Goal: Task Accomplishment & Management: Manage account settings

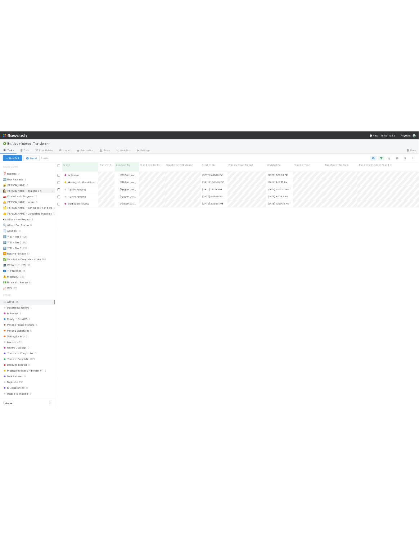
scroll to position [471, 724]
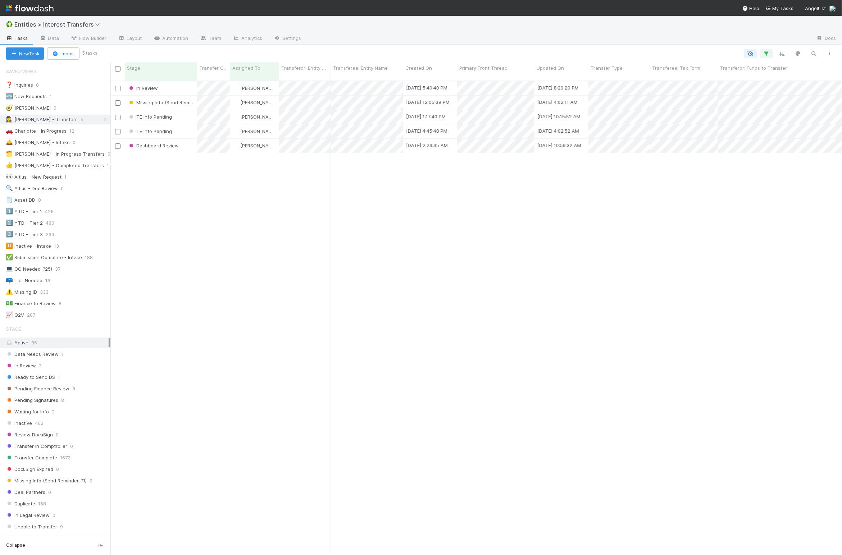
drag, startPoint x: 253, startPoint y: 203, endPoint x: 218, endPoint y: 149, distance: 64.3
click at [252, 201] on div "In Review [PERSON_NAME] [DATE] 5:40:40 PM [DATE] 8:29:20 PM 2 0 0 0 0 0 Missing…" at bounding box center [476, 321] width 732 height 480
click at [161, 73] on div "Stage" at bounding box center [161, 71] width 72 height 18
click at [162, 69] on div "Stage" at bounding box center [161, 67] width 68 height 7
click at [325, 264] on div "Sort First → Last Sort Last → First Hide" at bounding box center [421, 277] width 842 height 555
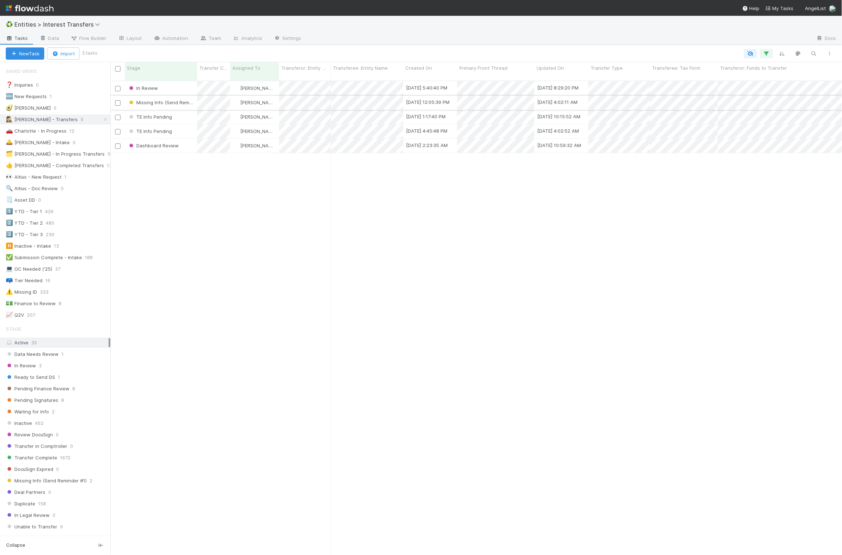
click at [273, 96] on div "[PERSON_NAME]" at bounding box center [254, 103] width 49 height 14
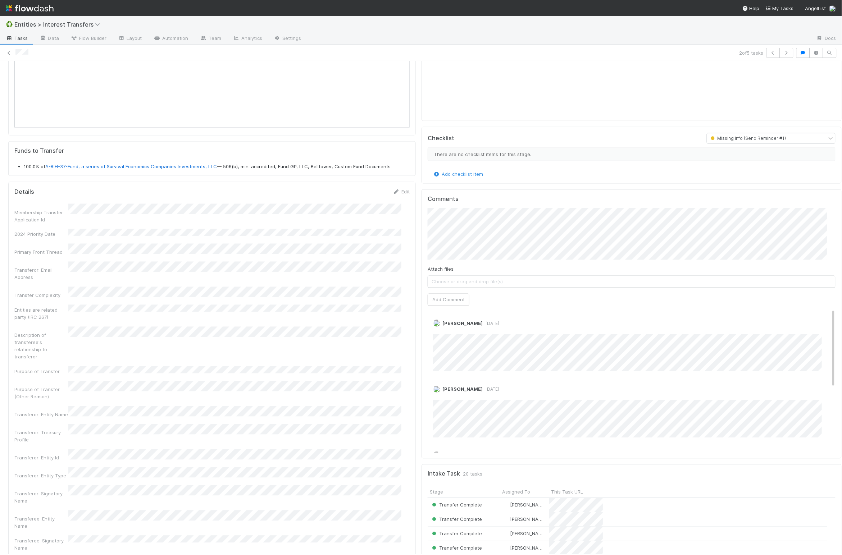
scroll to position [354, 0]
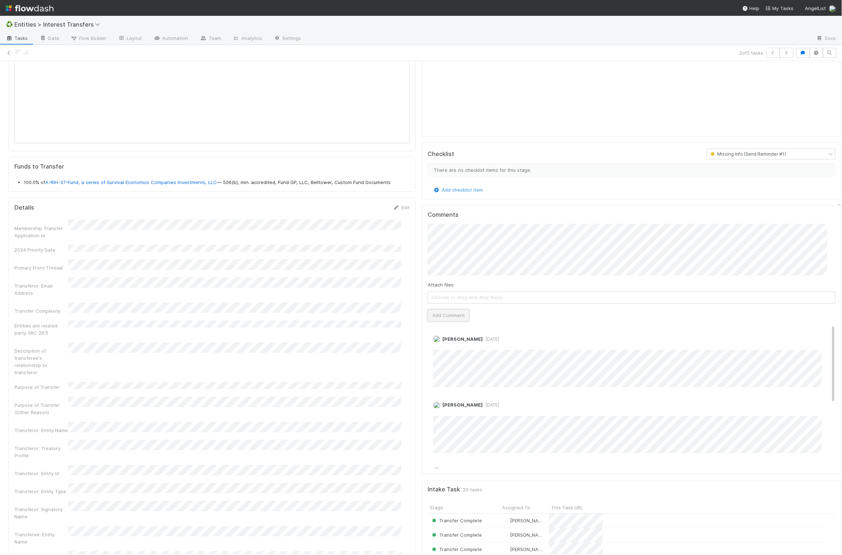
click at [454, 322] on button "Add Comment" at bounding box center [449, 316] width 42 height 12
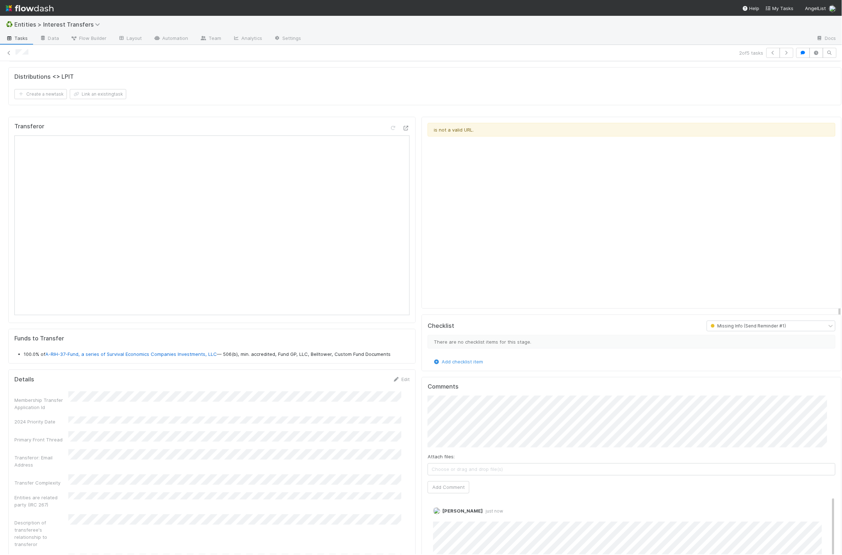
scroll to position [0, 0]
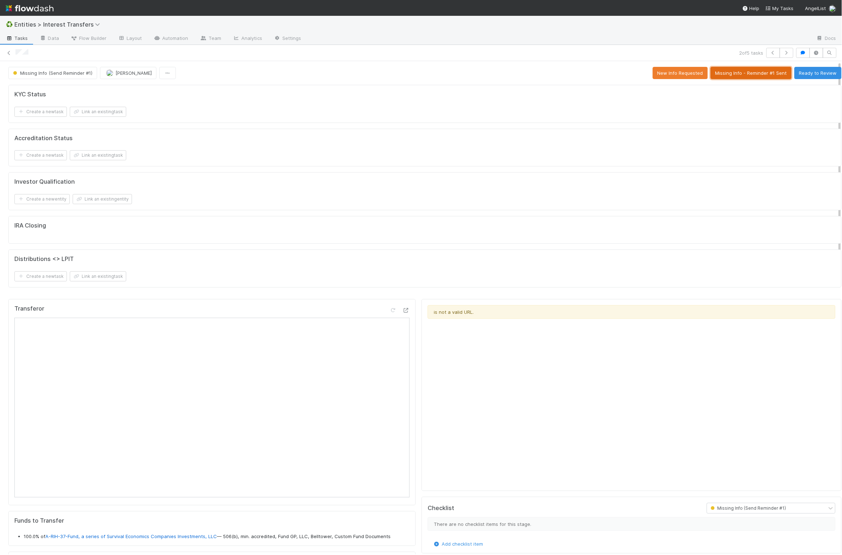
click at [751, 72] on button "Missing Info - Reminder #1 Sent" at bounding box center [751, 73] width 81 height 12
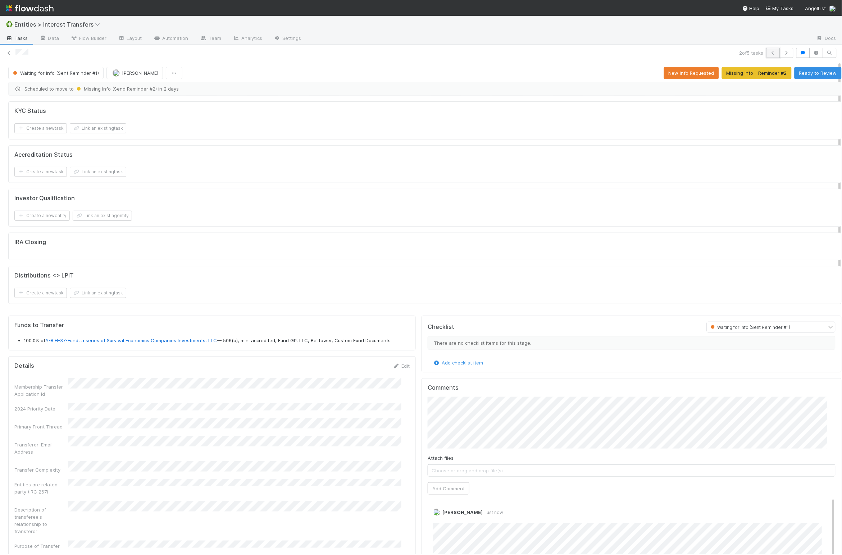
click at [767, 55] on button "button" at bounding box center [774, 53] width 14 height 10
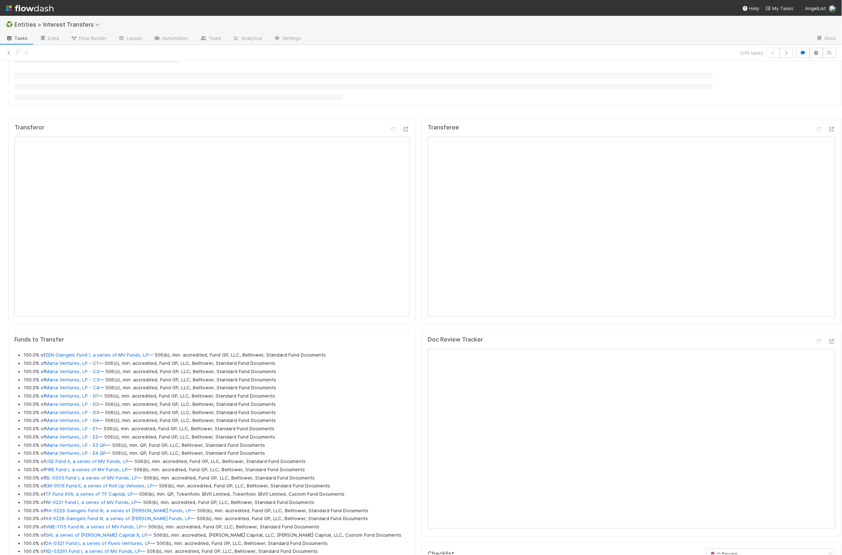
scroll to position [294, 0]
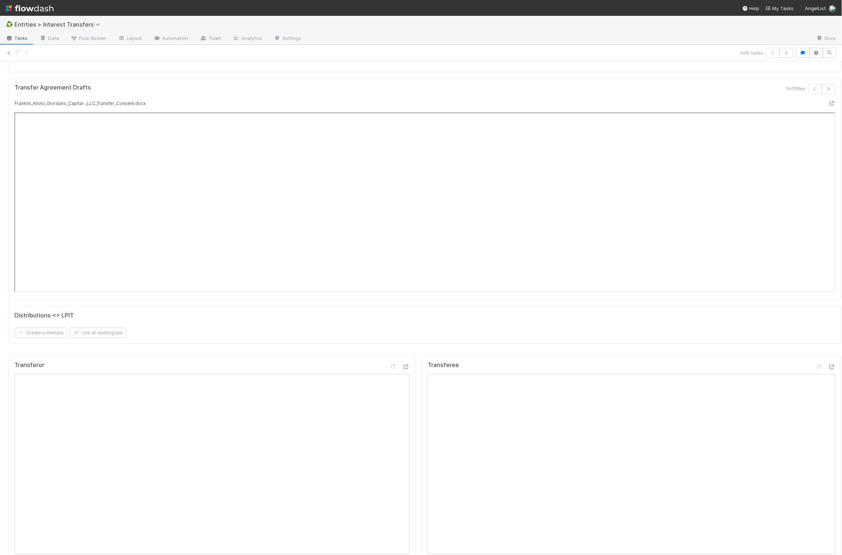
scroll to position [228, 0]
drag, startPoint x: 406, startPoint y: 362, endPoint x: 413, endPoint y: 359, distance: 8.1
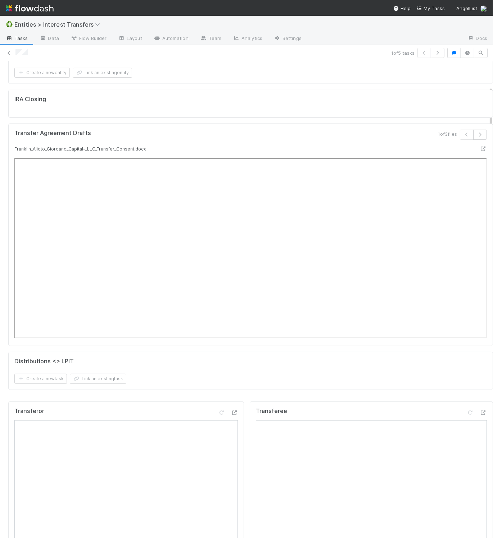
scroll to position [185, 0]
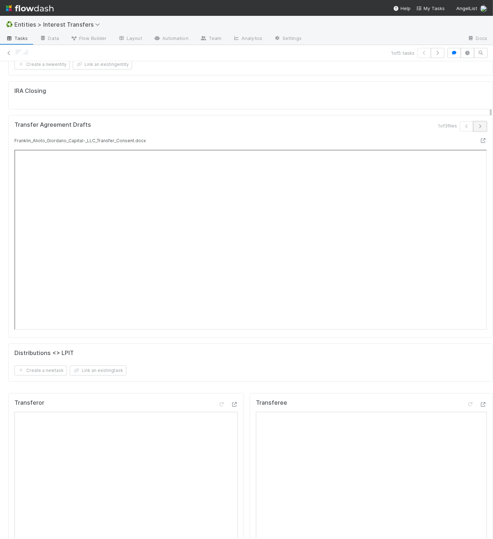
click at [476, 128] on icon "button" at bounding box center [479, 126] width 7 height 4
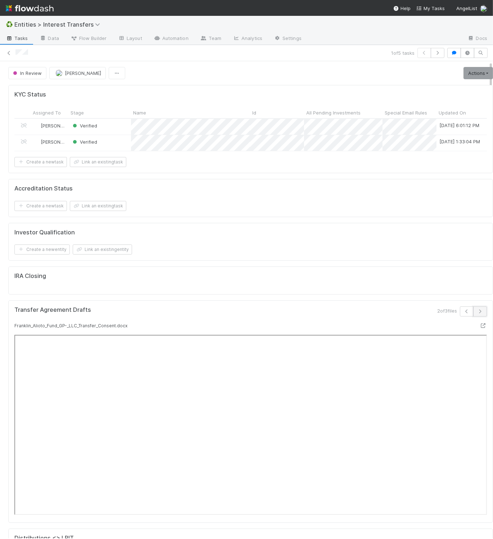
click at [476, 313] on icon "button" at bounding box center [479, 311] width 7 height 4
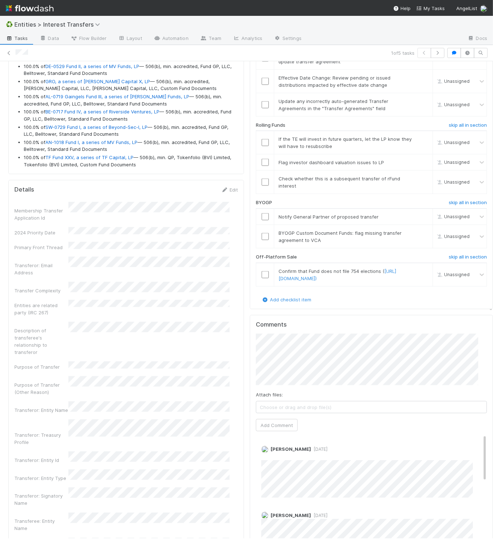
scroll to position [1219, 0]
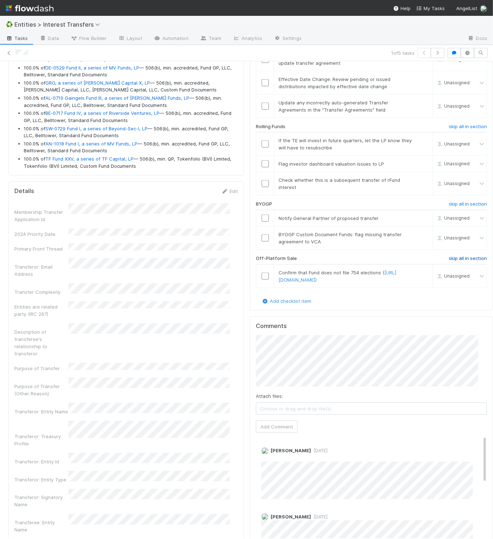
click at [449, 261] on h6 "skip all in section" at bounding box center [468, 258] width 38 height 6
click at [263, 432] on button "Add Comment" at bounding box center [277, 426] width 42 height 12
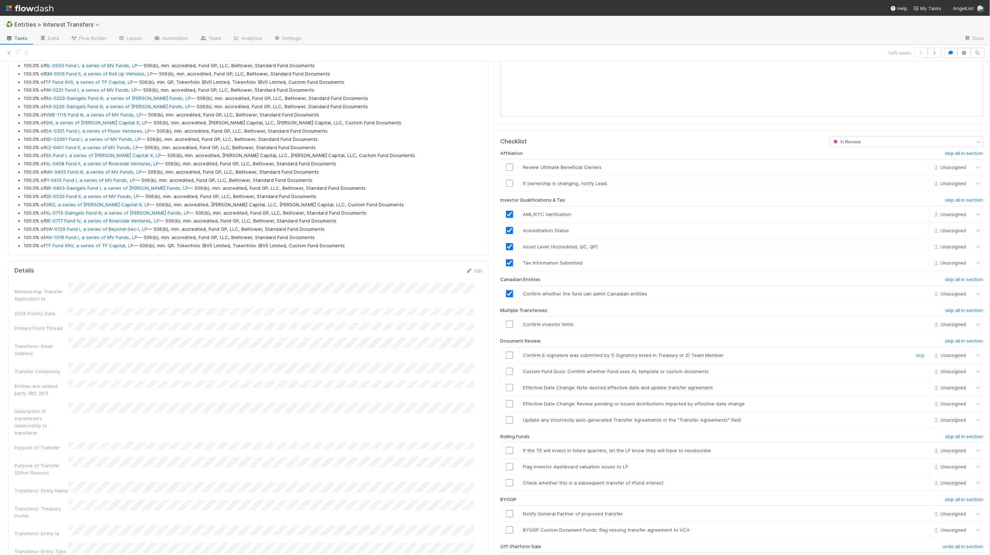
scroll to position [875, 0]
click at [842, 325] on link "skip" at bounding box center [920, 322] width 9 height 6
click at [506, 357] on input "checkbox" at bounding box center [509, 352] width 7 height 7
click at [506, 373] on input "checkbox" at bounding box center [509, 369] width 7 height 7
click at [842, 388] on link "skip" at bounding box center [920, 385] width 9 height 6
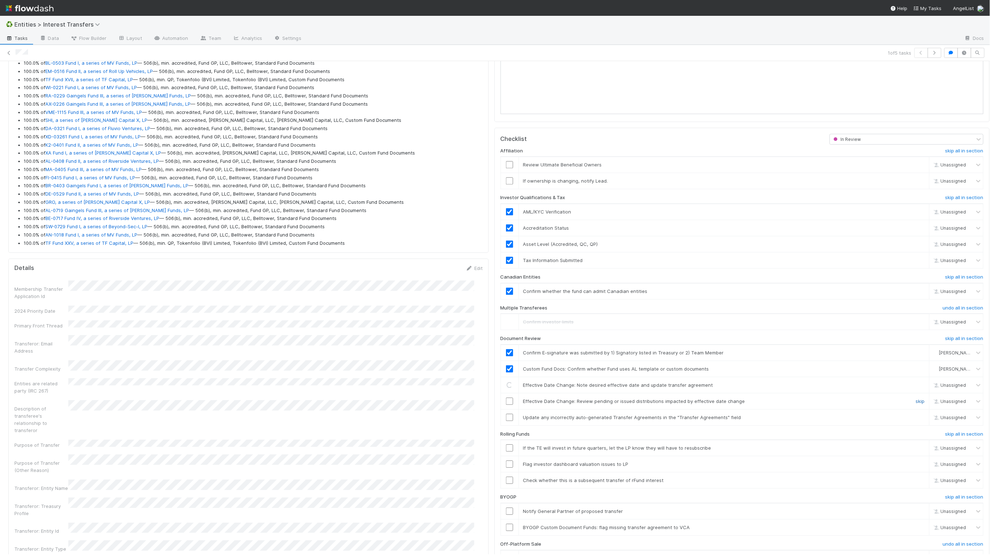
click at [842, 404] on link "skip" at bounding box center [920, 402] width 9 height 6
drag, startPoint x: 905, startPoint y: 434, endPoint x: 892, endPoint y: 430, distance: 13.5
click at [842, 421] on link "skip" at bounding box center [920, 418] width 9 height 6
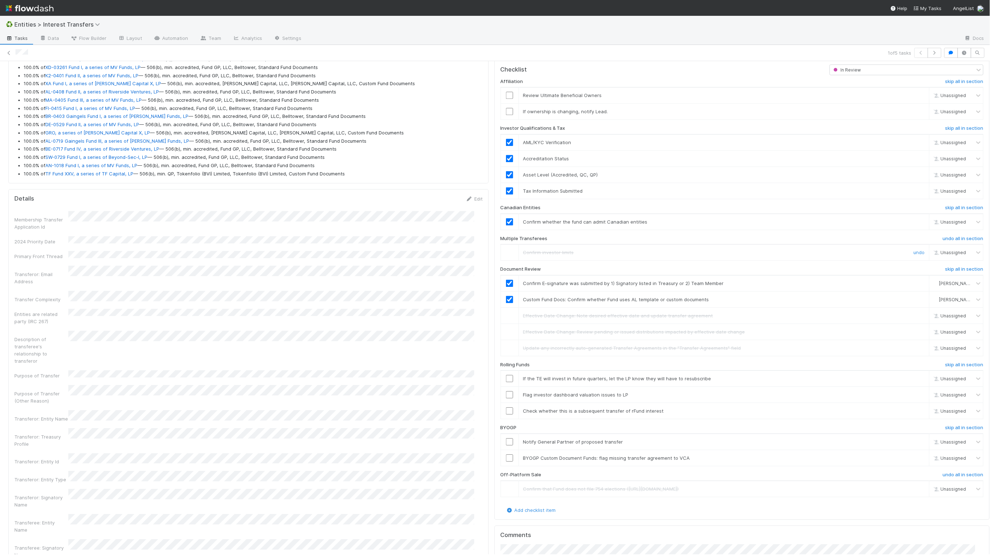
scroll to position [949, 0]
drag, startPoint x: 502, startPoint y: 107, endPoint x: 504, endPoint y: 118, distance: 11.8
click at [506, 95] on input "checkbox" at bounding box center [509, 90] width 7 height 7
click at [506, 111] on input "checkbox" at bounding box center [509, 107] width 7 height 7
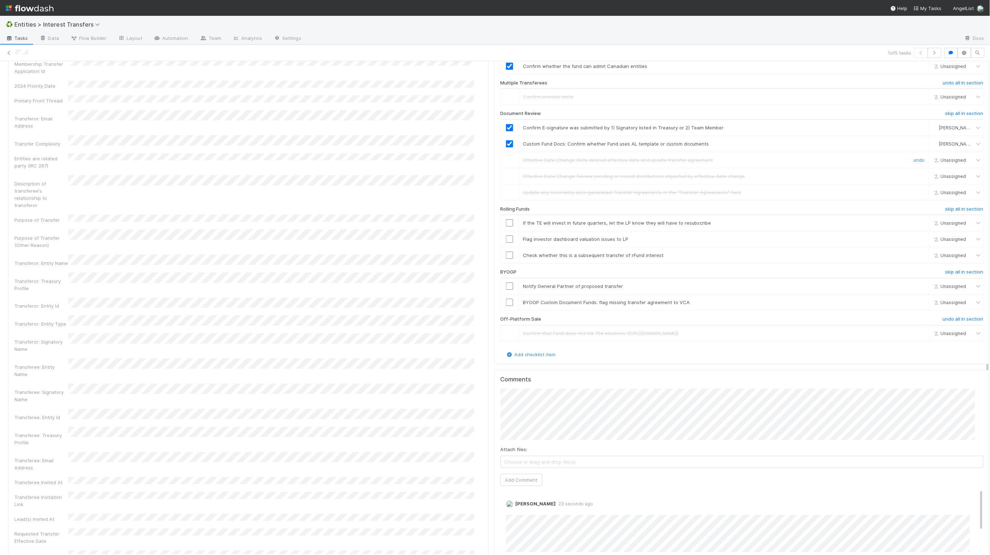
checkbox input "true"
click at [457, 332] on div "Transferor: Signatory Name" at bounding box center [248, 341] width 468 height 19
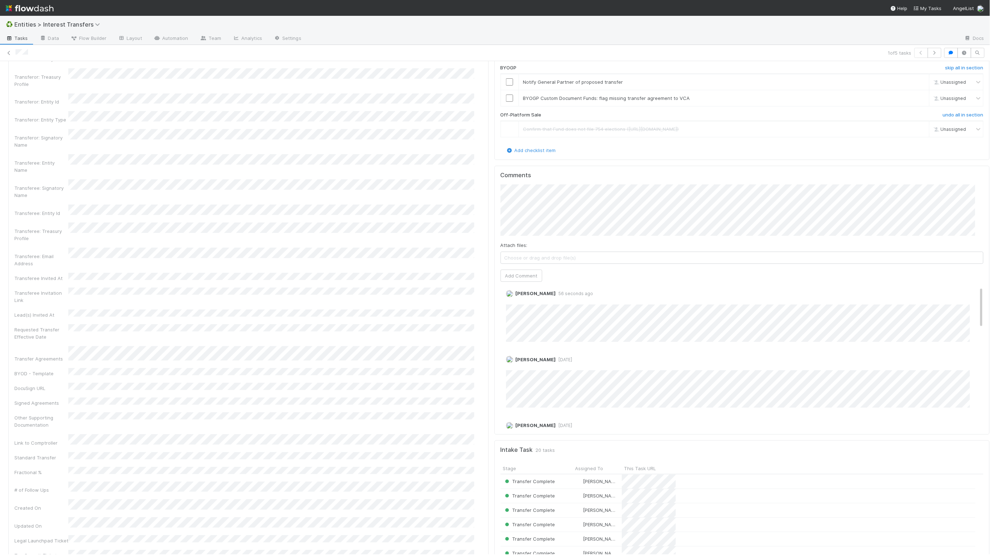
scroll to position [0, 0]
click at [512, 310] on link "Edit" at bounding box center [516, 307] width 8 height 6
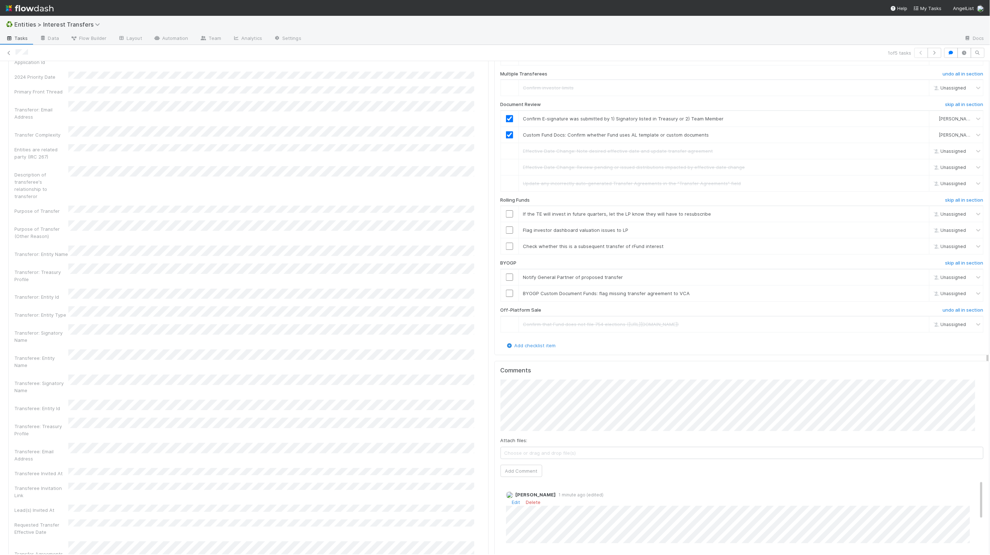
scroll to position [1062, 0]
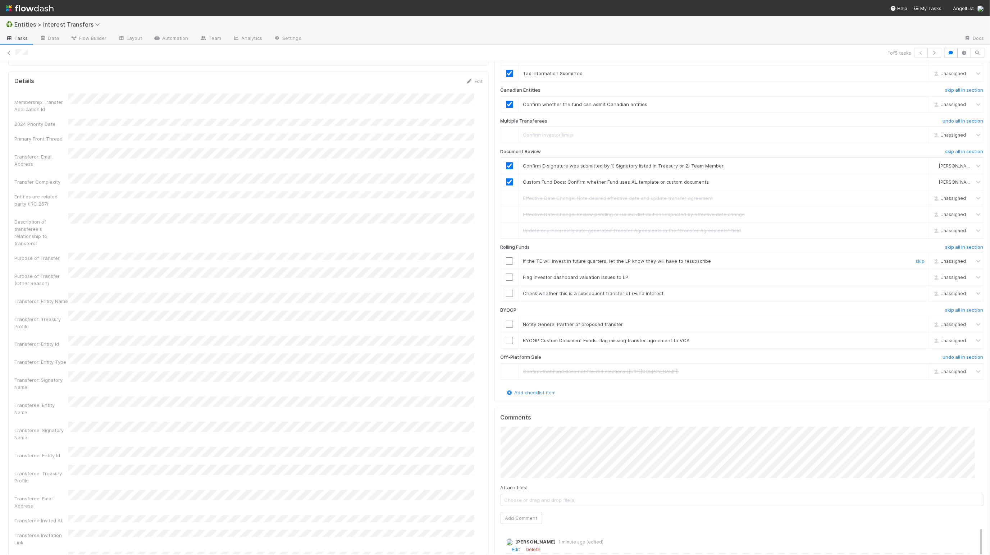
click at [506, 265] on input "checkbox" at bounding box center [509, 261] width 7 height 7
click at [506, 281] on input "checkbox" at bounding box center [509, 277] width 7 height 7
click at [506, 297] on input "checkbox" at bounding box center [509, 293] width 7 height 7
click at [506, 265] on input "checkbox" at bounding box center [509, 261] width 7 height 7
click at [506, 281] on input "checkbox" at bounding box center [509, 277] width 7 height 7
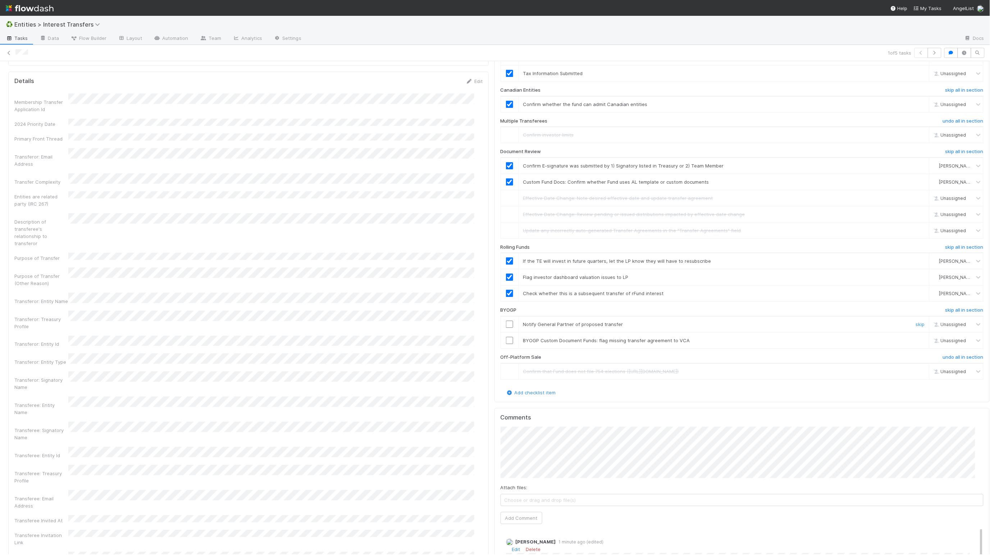
click at [506, 328] on input "checkbox" at bounding box center [509, 324] width 7 height 7
click at [842, 344] on link "skip" at bounding box center [920, 341] width 9 height 6
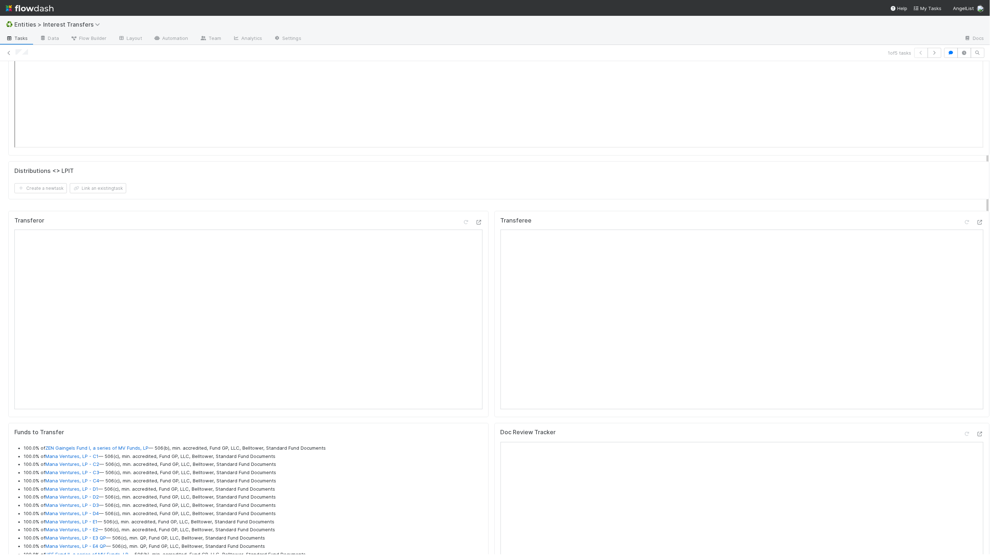
scroll to position [0, 0]
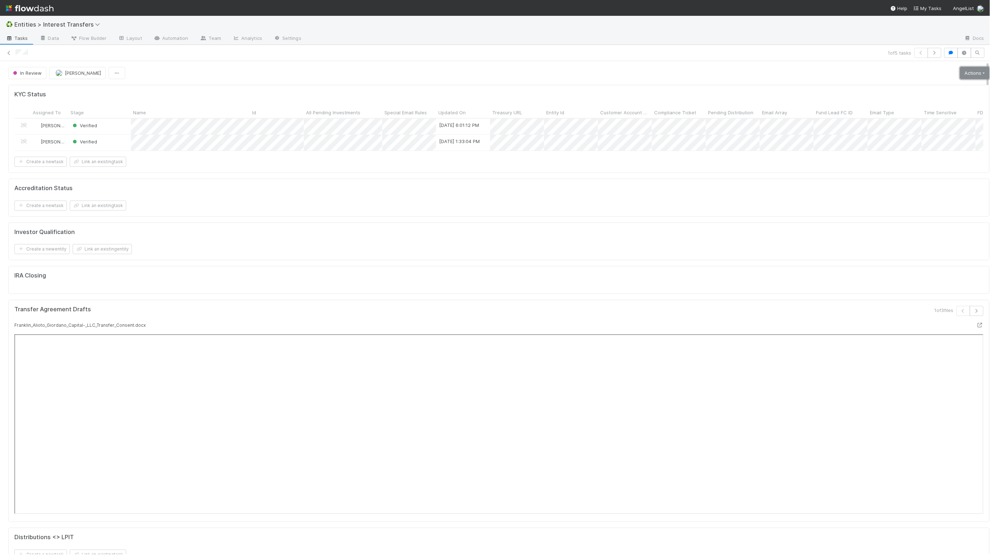
click at [842, 72] on link "Actions" at bounding box center [976, 73] width 30 height 12
click at [842, 161] on button "Invite Lead(s)" at bounding box center [949, 159] width 85 height 10
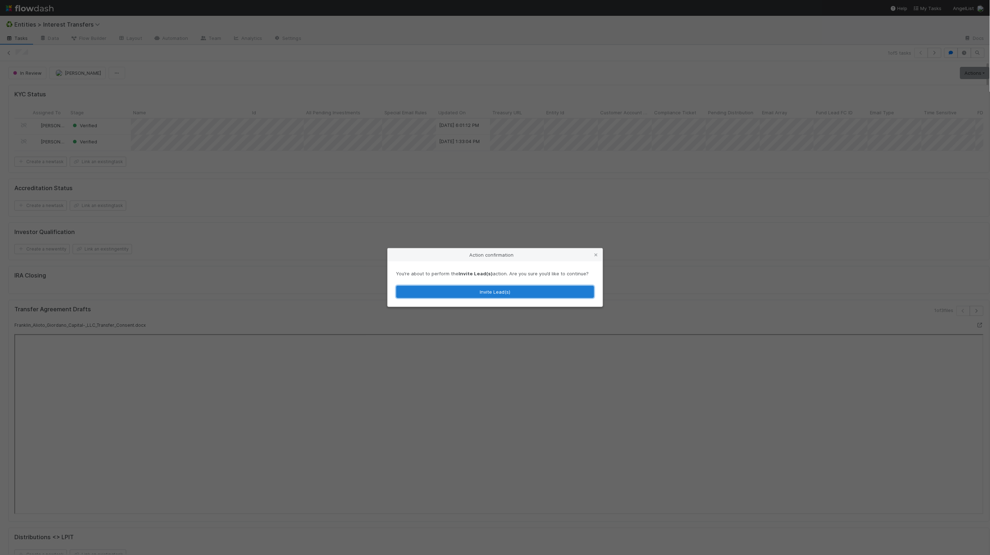
click at [542, 290] on button "Invite Lead(s)" at bounding box center [495, 292] width 198 height 12
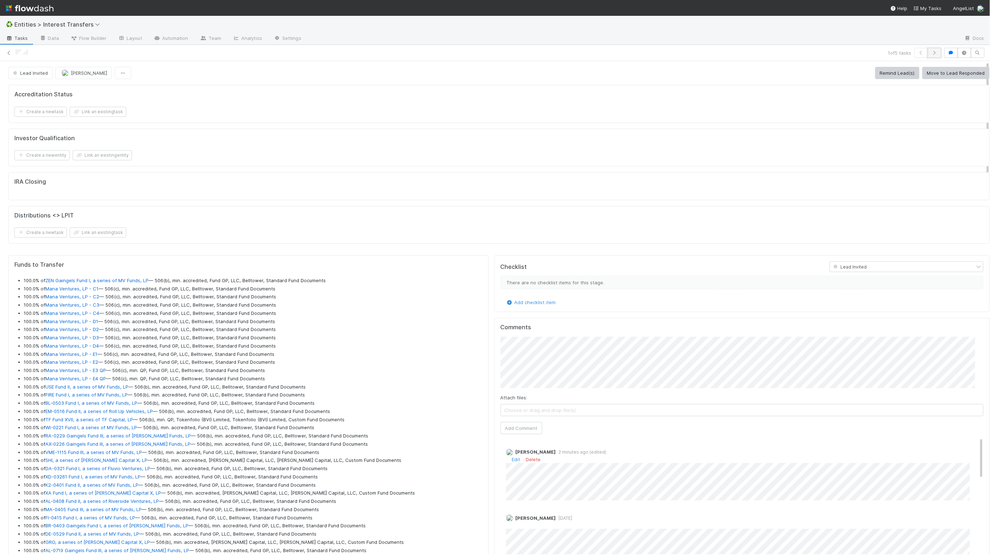
click at [842, 56] on button "button" at bounding box center [935, 53] width 14 height 10
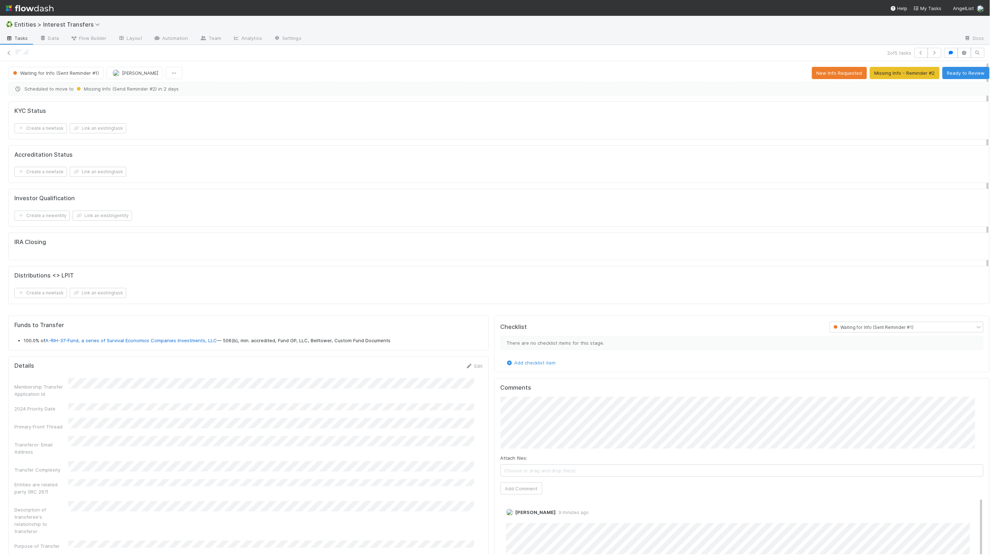
scroll to position [139, 467]
click at [842, 56] on button "button" at bounding box center [935, 53] width 14 height 10
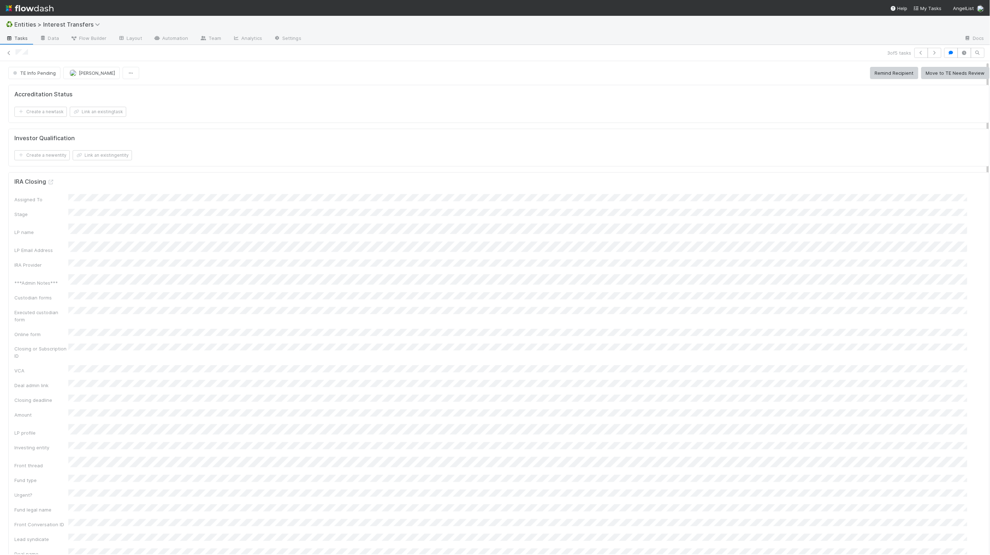
scroll to position [139, 467]
click at [842, 56] on button "button" at bounding box center [935, 53] width 14 height 10
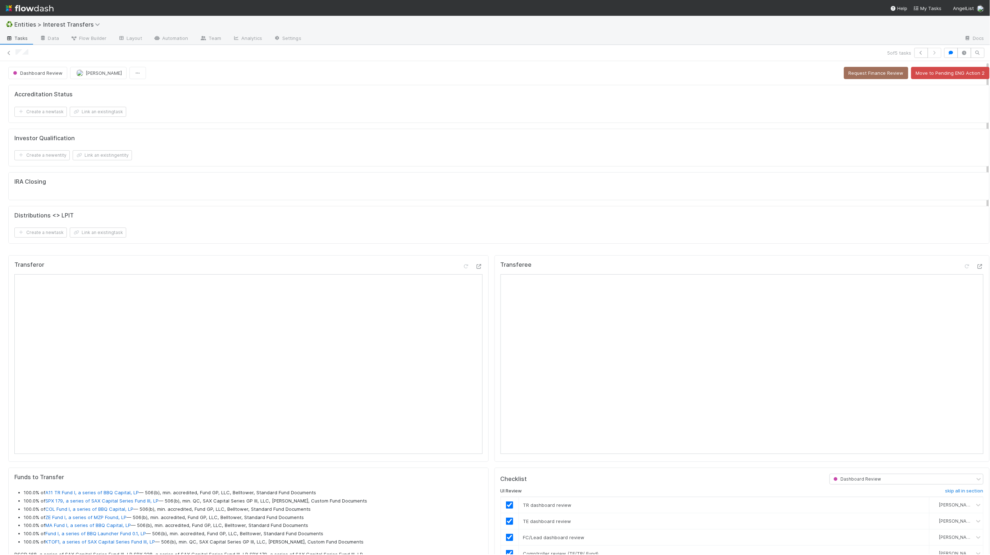
click at [842, 76] on button "Request Finance Review" at bounding box center [876, 73] width 64 height 12
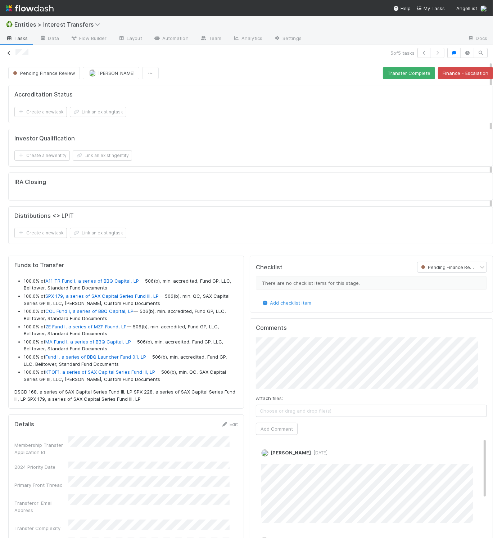
click at [11, 54] on icon at bounding box center [8, 53] width 7 height 5
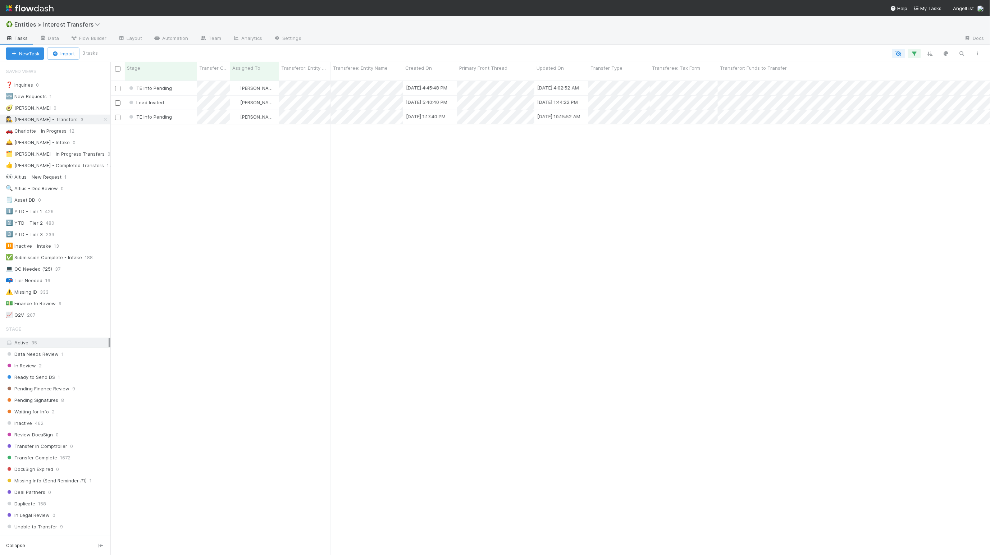
scroll to position [471, 872]
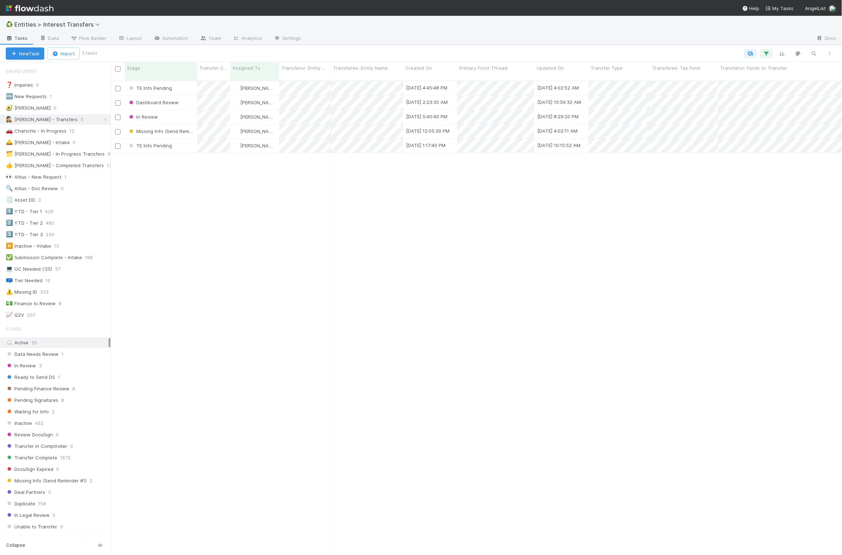
scroll to position [471, 724]
drag, startPoint x: 272, startPoint y: 227, endPoint x: 108, endPoint y: 127, distance: 192.6
click at [271, 226] on div "TE Info Pending Linda Ortiz 8/28/25, 4:45:48 PM 9/1/25, 4:02:52 AM 0 0 0 0 0 0 …" at bounding box center [476, 321] width 732 height 480
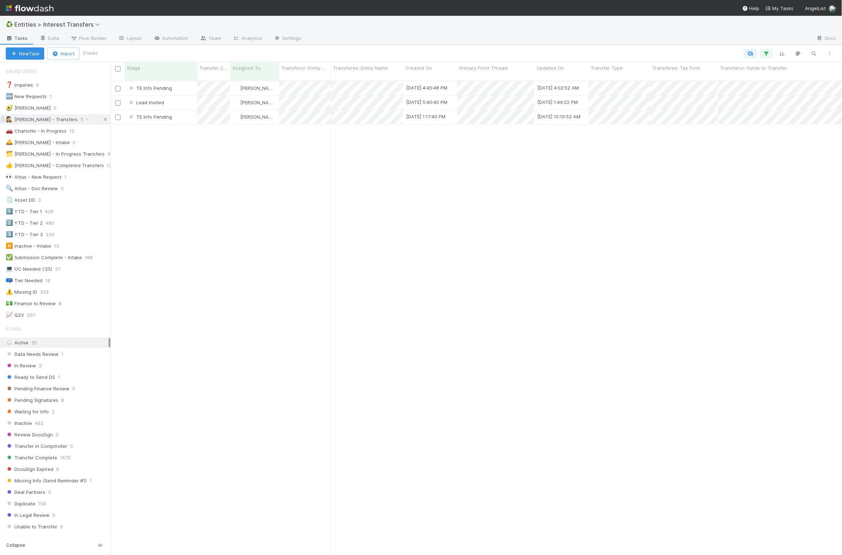
click at [102, 119] on icon at bounding box center [105, 119] width 7 height 5
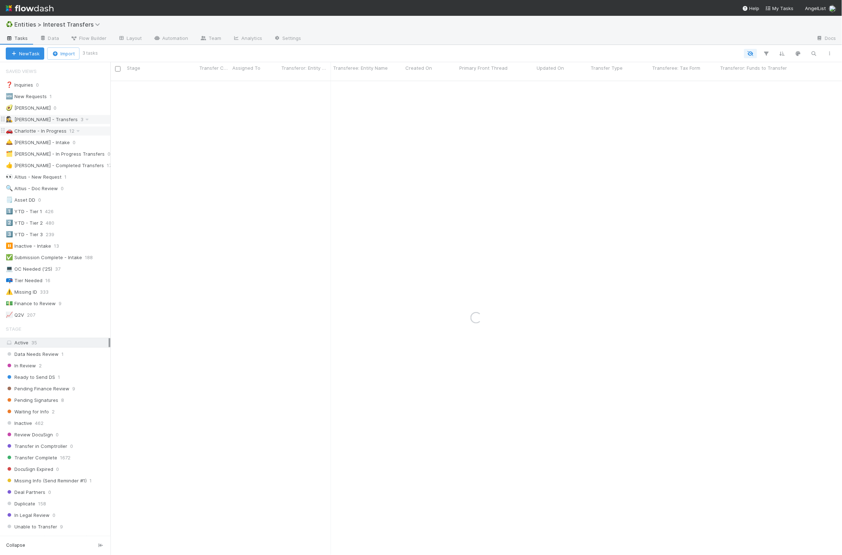
click at [41, 130] on div "🚗 Charlotte - In Progress" at bounding box center [36, 131] width 61 height 9
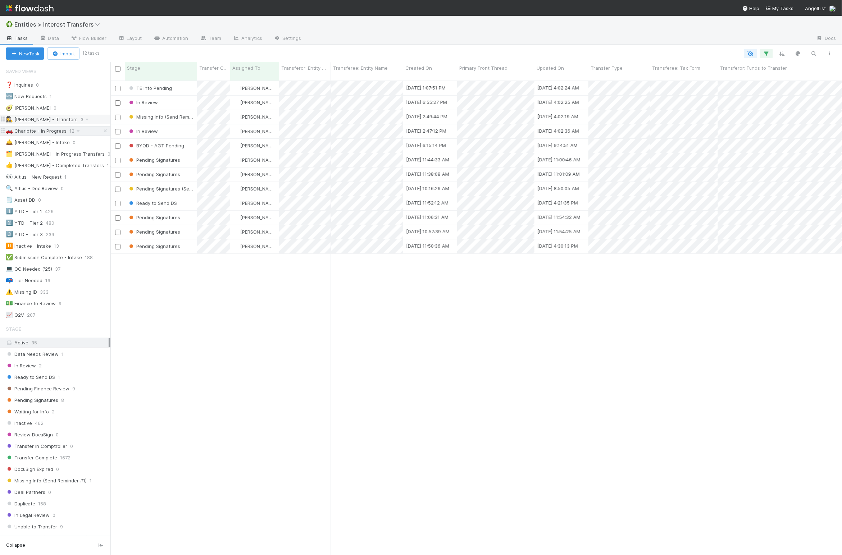
scroll to position [471, 724]
drag, startPoint x: 188, startPoint y: 297, endPoint x: 178, endPoint y: 150, distance: 147.1
click at [187, 296] on div "TE Info Pending Charlotte Mas 8/28/25, 1:07:51 PM 8/31/25, 4:02:24 AM 0 0 0 0 0…" at bounding box center [476, 321] width 732 height 480
click at [162, 68] on div "Stage" at bounding box center [161, 67] width 68 height 7
click at [167, 79] on div "Sort First → Last" at bounding box center [169, 81] width 82 height 11
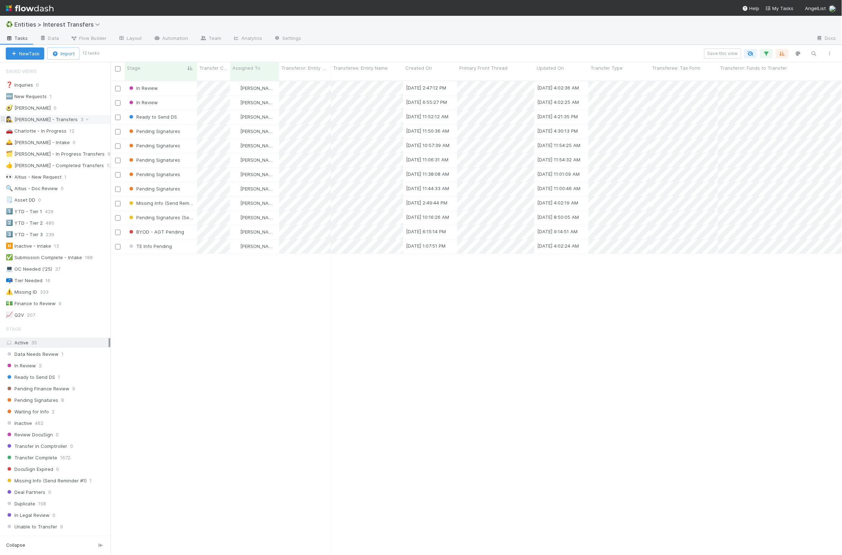
scroll to position [471, 724]
click at [198, 331] on div "In Review Charlotte Mas 8/27/25, 2:47:12 PM 9/2/25, 4:02:36 AM 1 0 0 0 0 0 In R…" at bounding box center [476, 321] width 732 height 480
click at [63, 24] on span "Entities > Interest Transfers" at bounding box center [58, 24] width 89 height 7
type input "Carried"
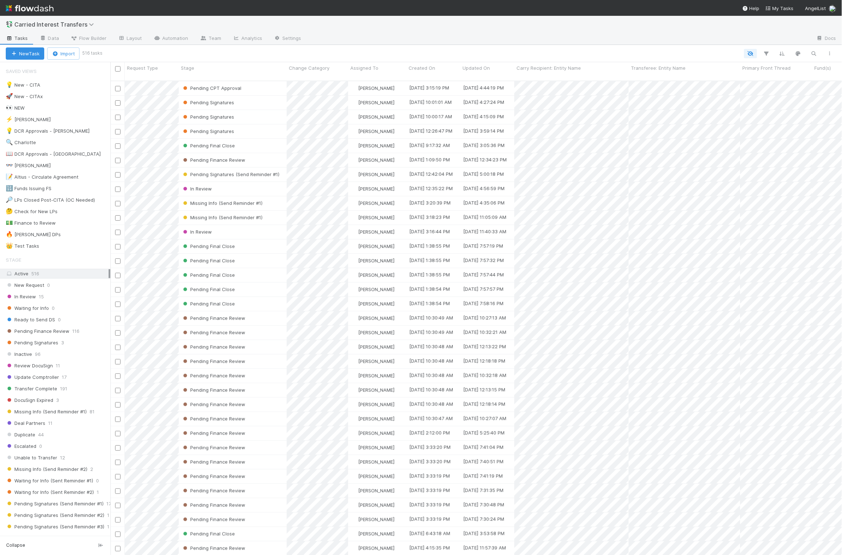
scroll to position [471, 724]
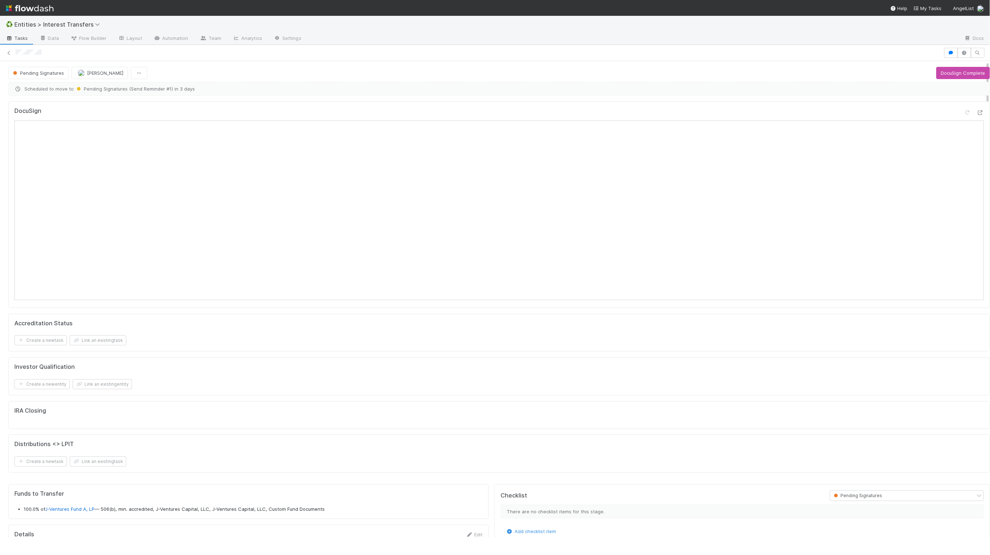
scroll to position [139, 467]
